Goal: Information Seeking & Learning: Learn about a topic

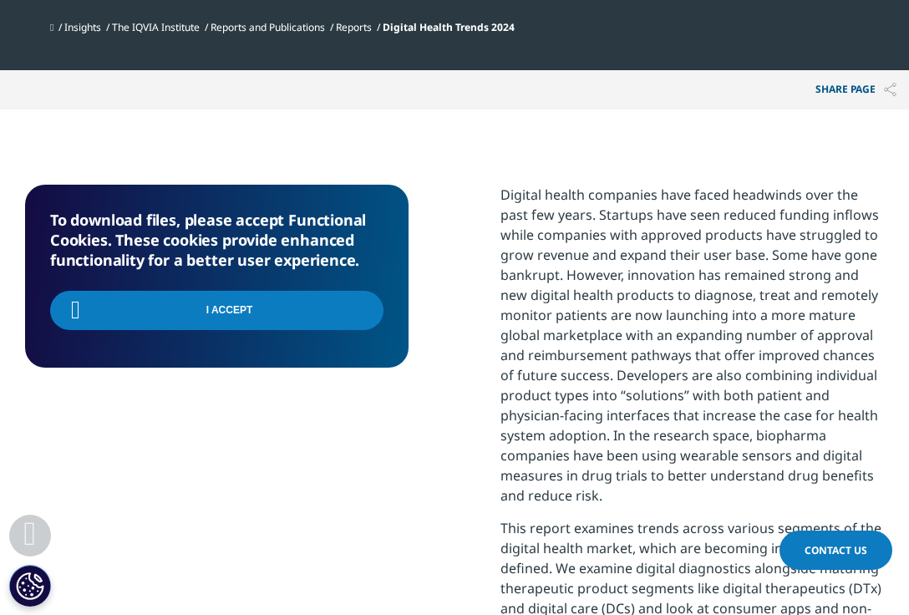
scroll to position [836, 0]
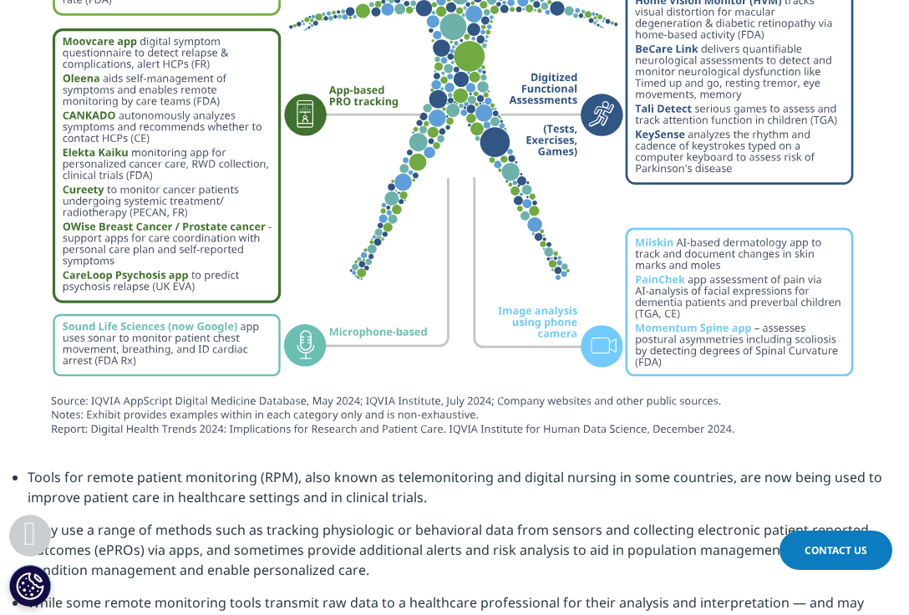
scroll to position [7020, 0]
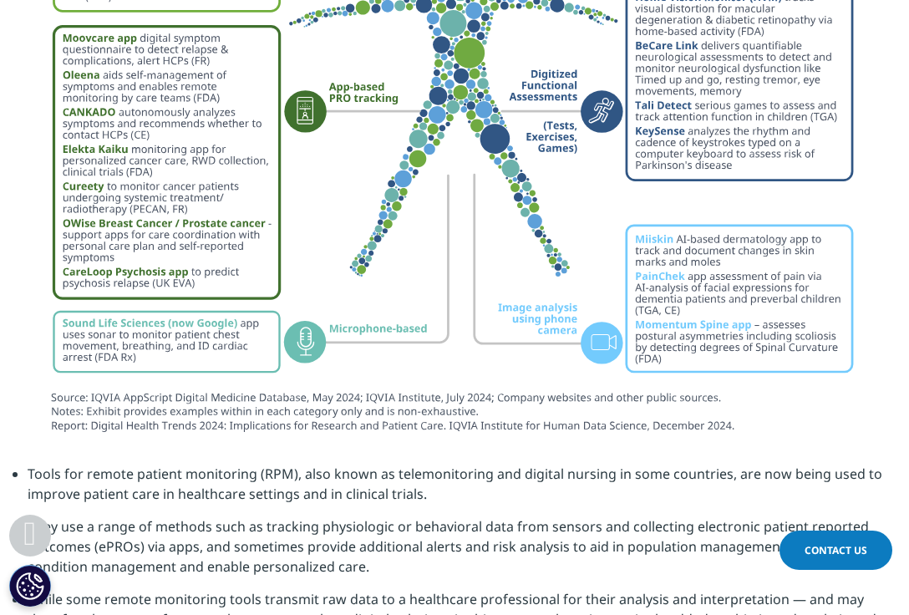
click at [432, 247] on img at bounding box center [454, 125] width 859 height 630
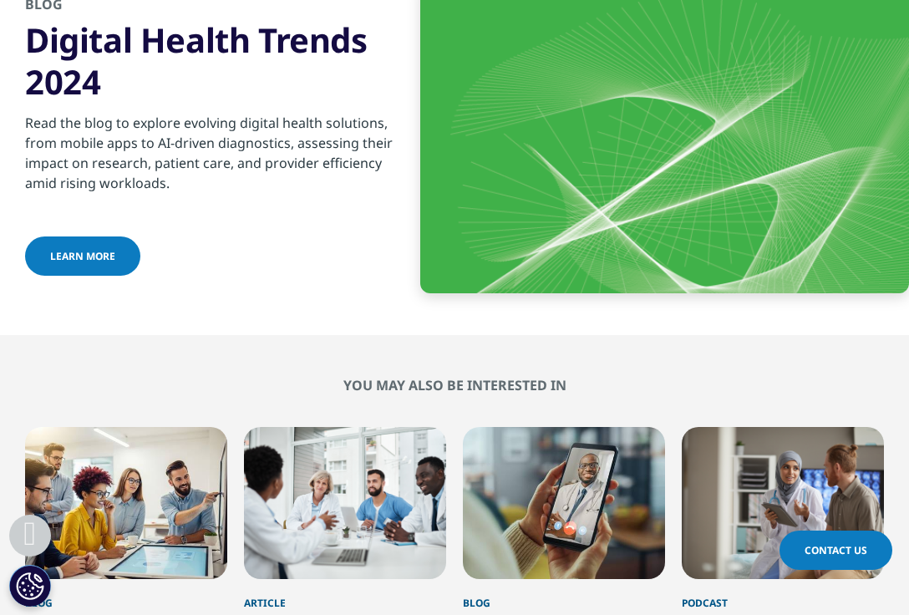
scroll to position [7789, 0]
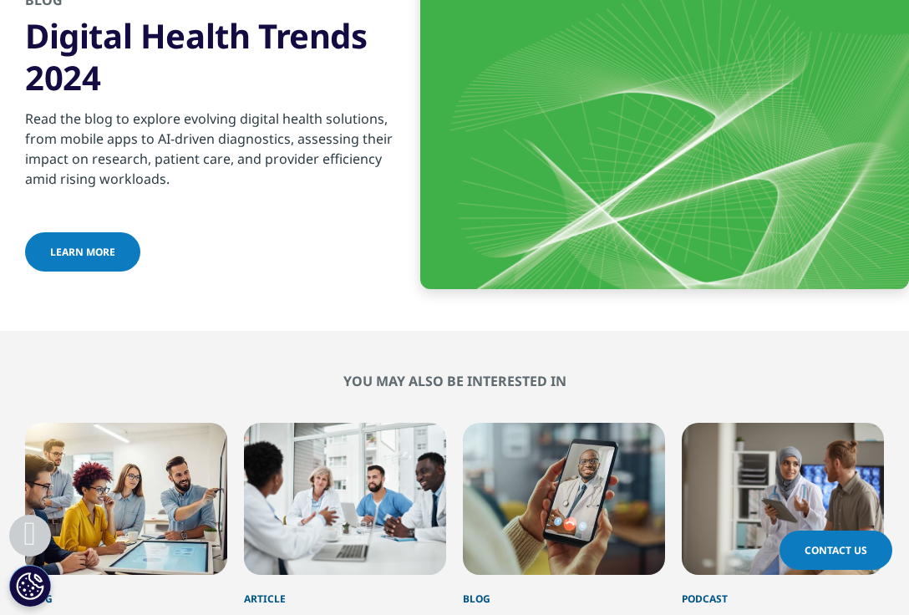
click at [74, 245] on span "Learn more" at bounding box center [82, 252] width 65 height 14
click at [145, 250] on div at bounding box center [149, 251] width 8 height 3
